Goal: Transaction & Acquisition: Purchase product/service

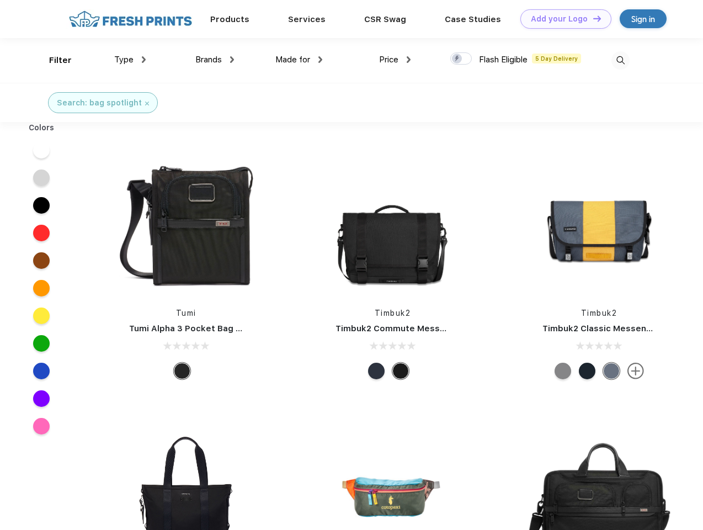
scroll to position [1, 0]
click at [562, 19] on link "Add your Logo Design Tool" at bounding box center [566, 18] width 91 height 19
click at [0, 0] on div "Design Tool" at bounding box center [0, 0] width 0 height 0
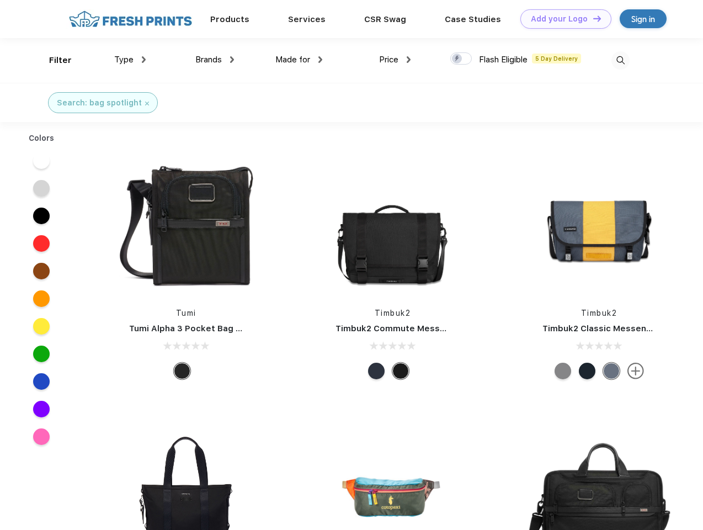
click at [593, 18] on link "Add your Logo Design Tool" at bounding box center [566, 18] width 91 height 19
click at [53, 60] on div "Filter" at bounding box center [60, 60] width 23 height 13
click at [130, 60] on span "Type" at bounding box center [123, 60] width 19 height 10
click at [215, 60] on span "Brands" at bounding box center [208, 60] width 27 height 10
click at [299, 60] on span "Made for" at bounding box center [293, 60] width 35 height 10
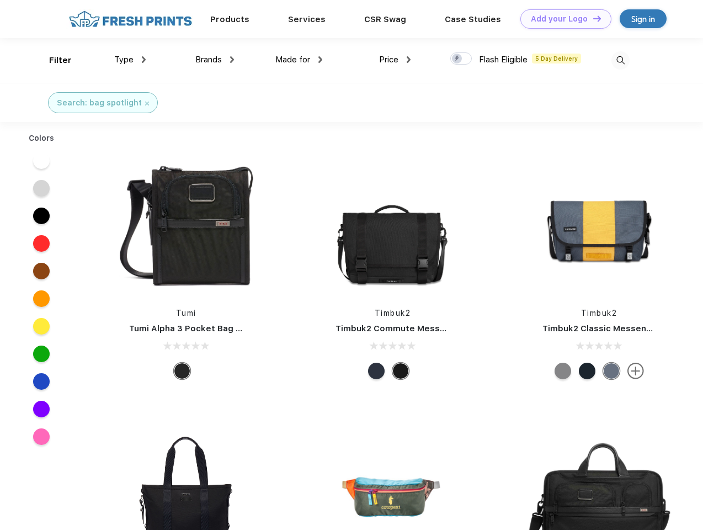
click at [395, 60] on span "Price" at bounding box center [388, 60] width 19 height 10
click at [462, 59] on div at bounding box center [462, 58] width 22 height 12
click at [458, 59] on input "checkbox" at bounding box center [454, 55] width 7 height 7
click at [621, 60] on img at bounding box center [621, 60] width 18 height 18
